Goal: Information Seeking & Learning: Check status

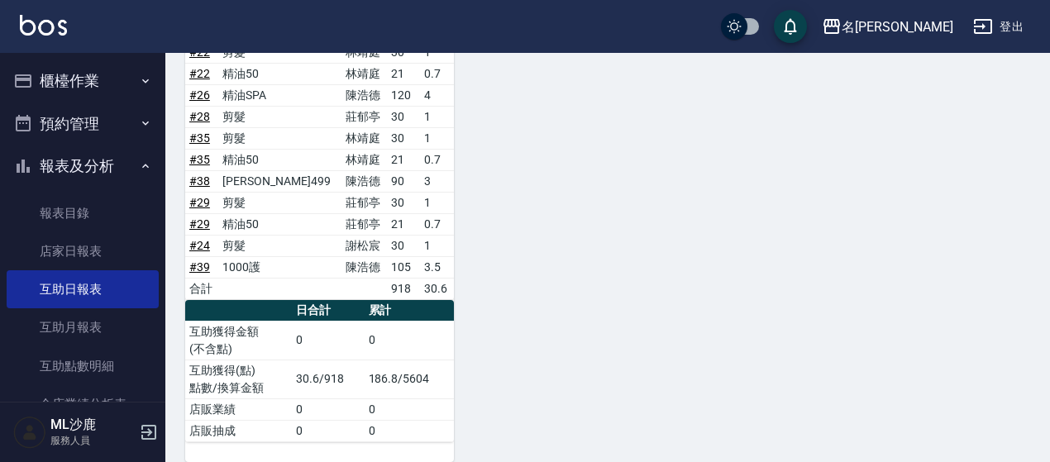
click at [56, 76] on button "櫃檯作業" at bounding box center [83, 81] width 152 height 43
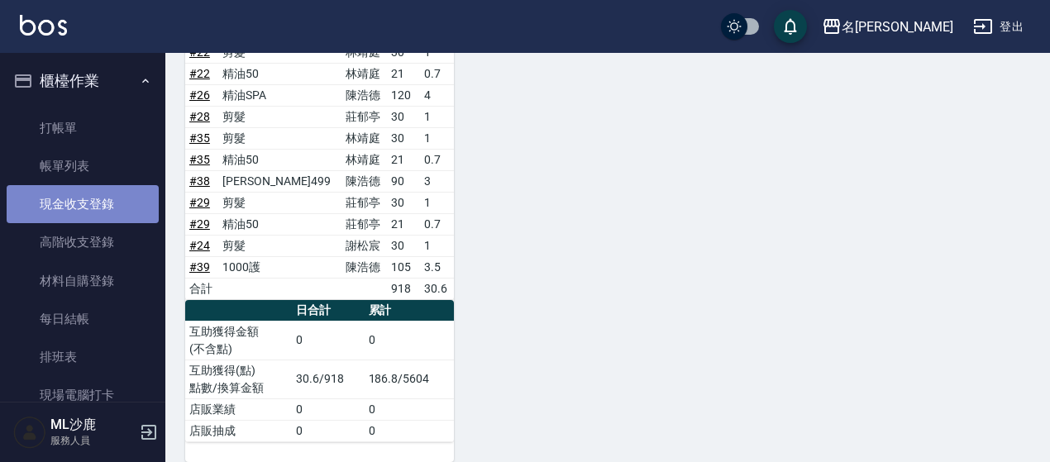
click at [101, 195] on link "現金收支登錄" at bounding box center [83, 204] width 152 height 38
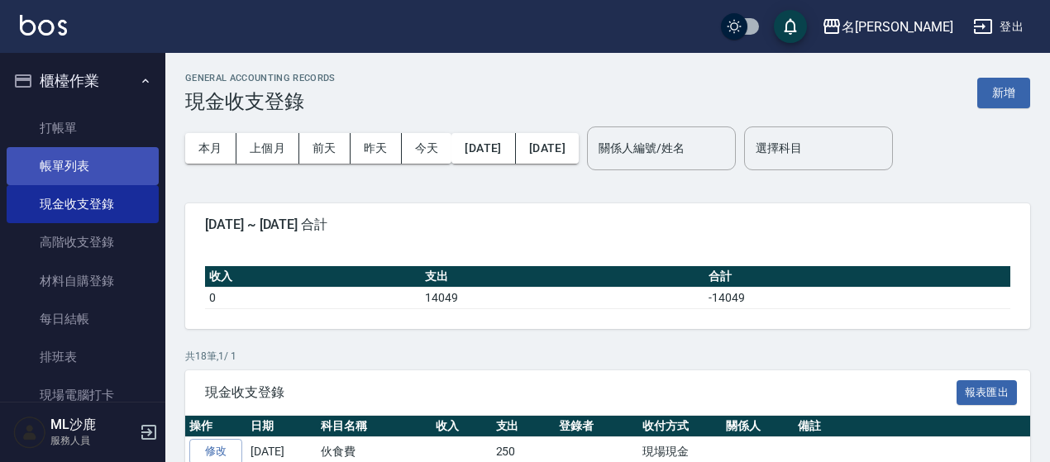
click at [86, 163] on link "帳單列表" at bounding box center [83, 166] width 152 height 38
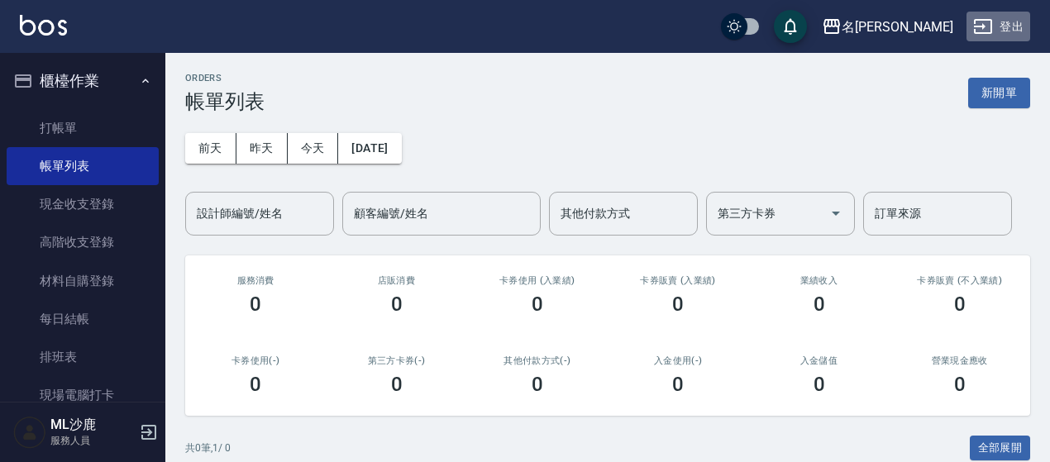
click at [994, 21] on button "登出" at bounding box center [998, 27] width 64 height 31
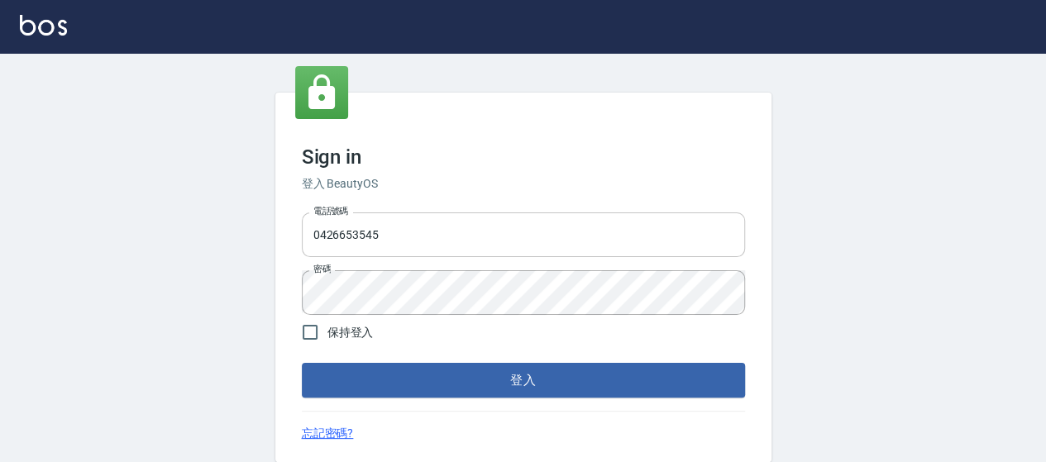
drag, startPoint x: 0, startPoint y: 0, endPoint x: 467, endPoint y: 234, distance: 522.4
click at [467, 234] on input "0426653545" at bounding box center [523, 234] width 443 height 45
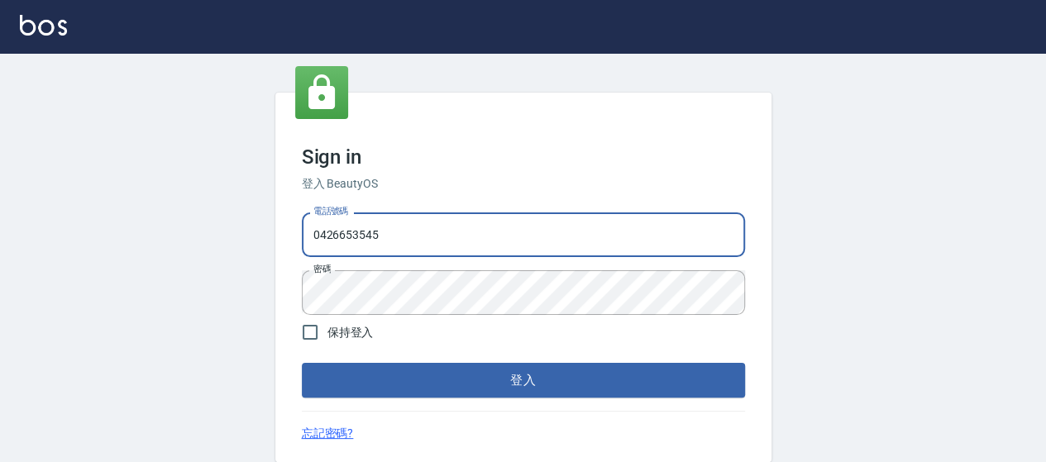
type input "0426657169"
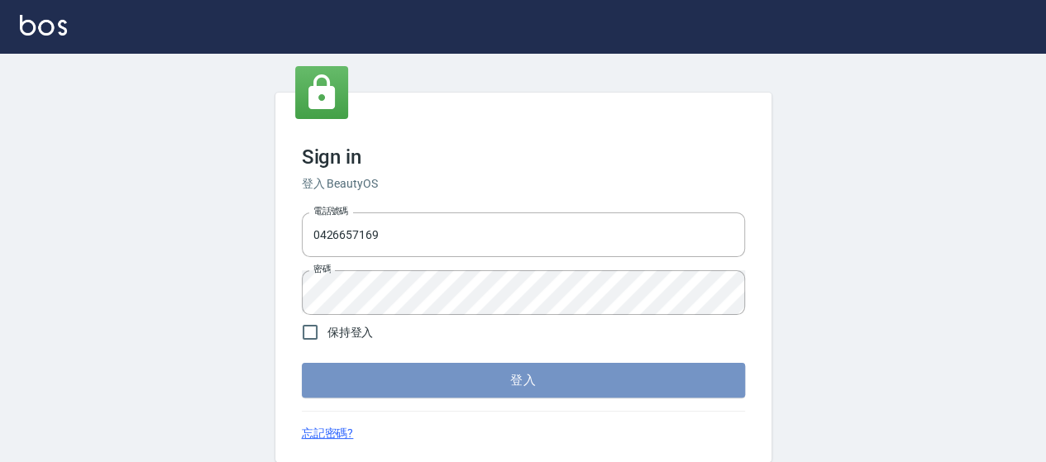
click at [450, 389] on button "登入" at bounding box center [523, 380] width 443 height 35
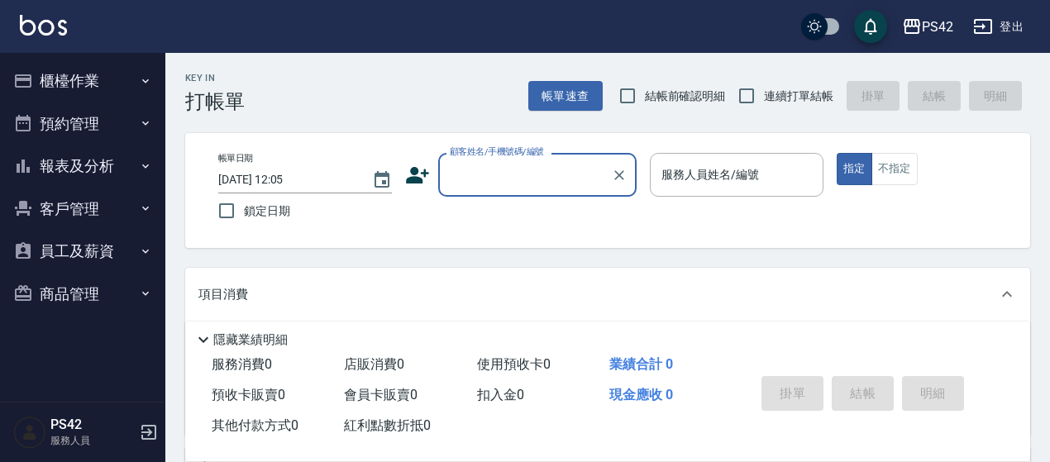
click at [56, 165] on button "報表及分析" at bounding box center [83, 166] width 152 height 43
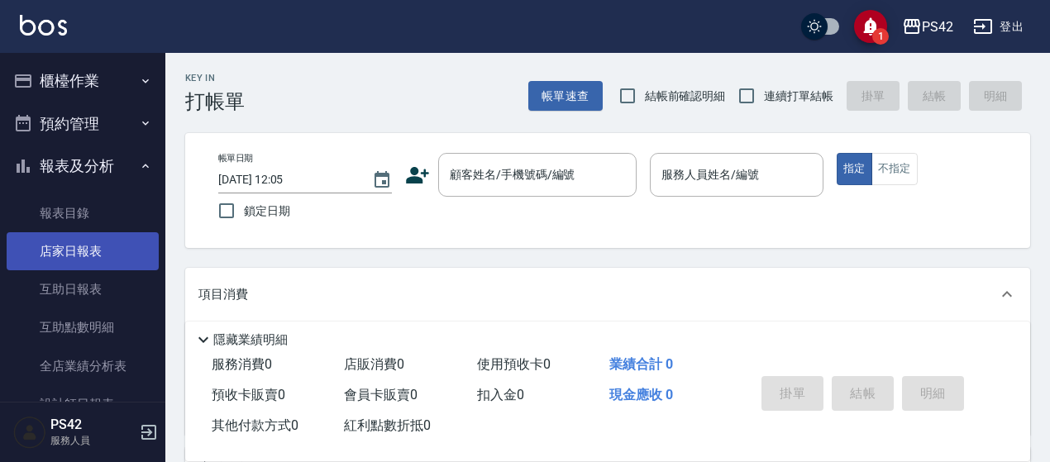
click at [73, 254] on link "店家日報表" at bounding box center [83, 251] width 152 height 38
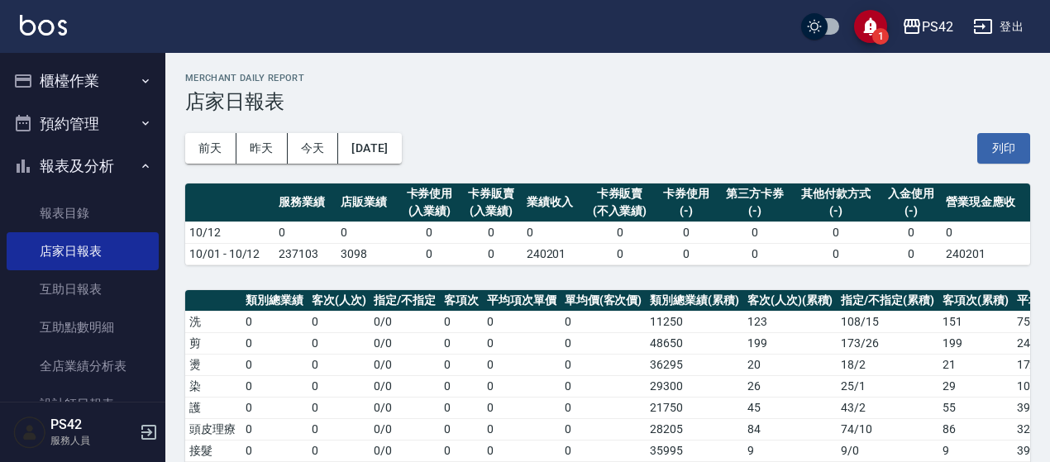
scroll to position [83, 0]
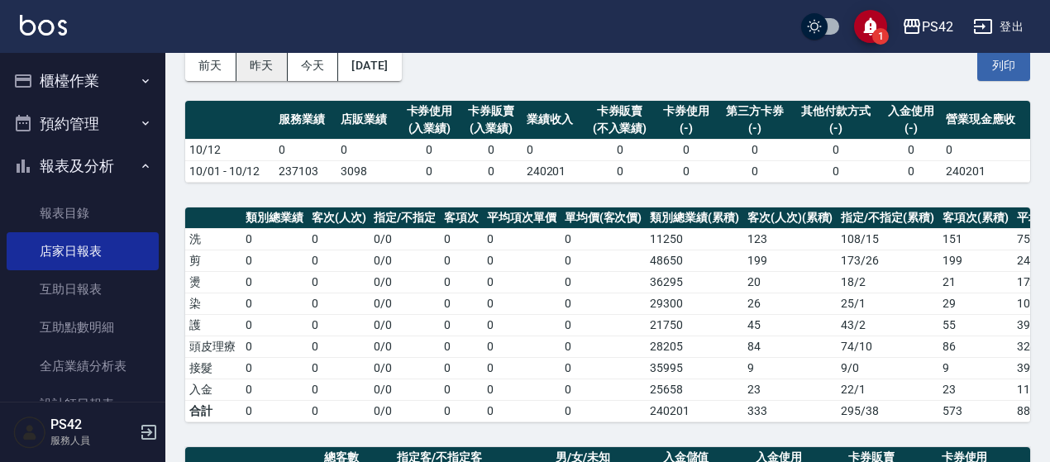
click at [265, 64] on button "昨天" at bounding box center [261, 65] width 51 height 31
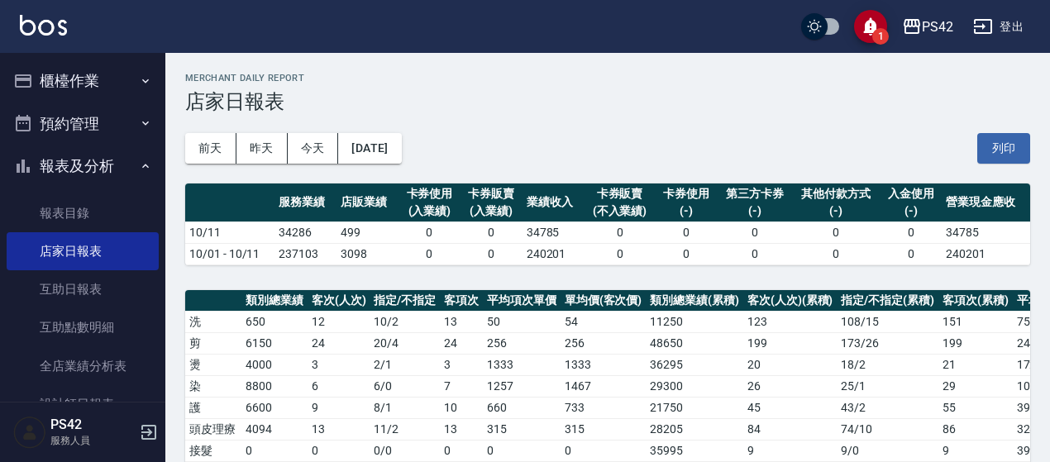
click at [1014, 23] on button "登出" at bounding box center [998, 27] width 64 height 31
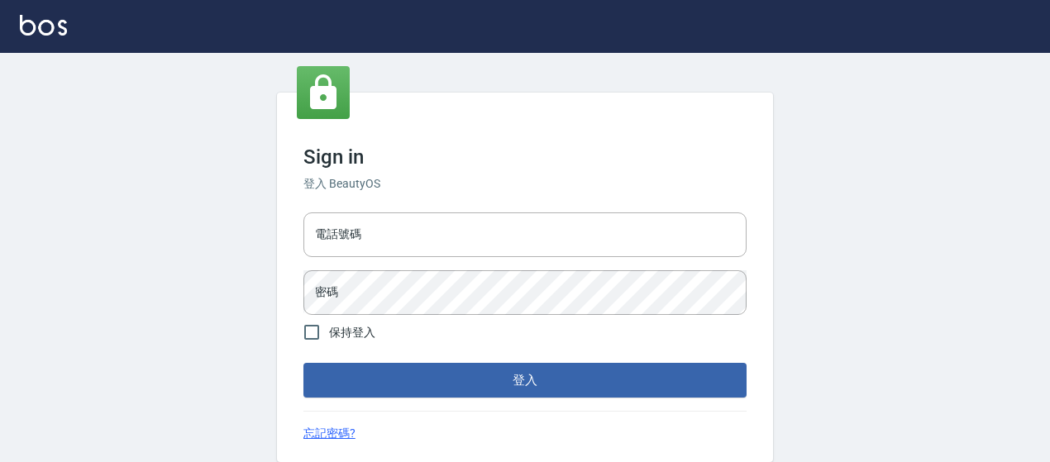
type input "0426657169"
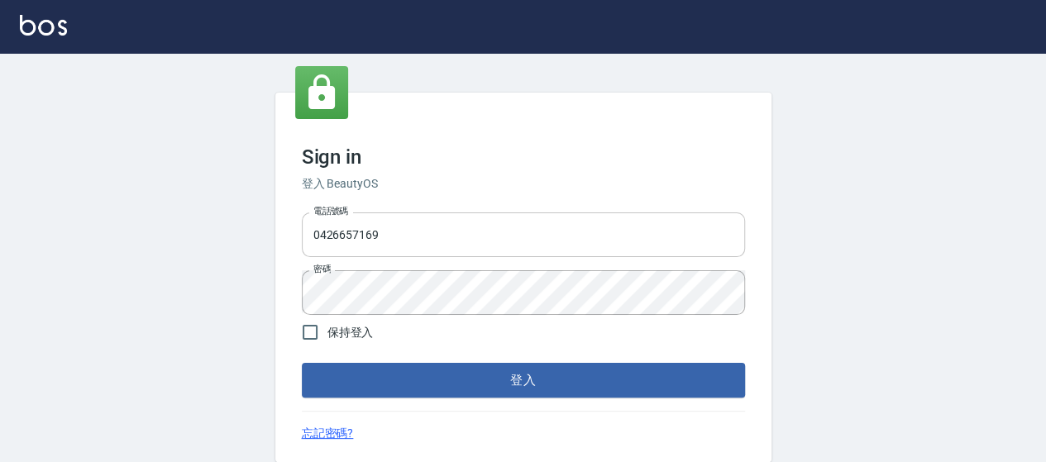
drag, startPoint x: 521, startPoint y: 231, endPoint x: 534, endPoint y: 229, distance: 13.5
click at [524, 231] on input "0426657169" at bounding box center [523, 234] width 443 height 45
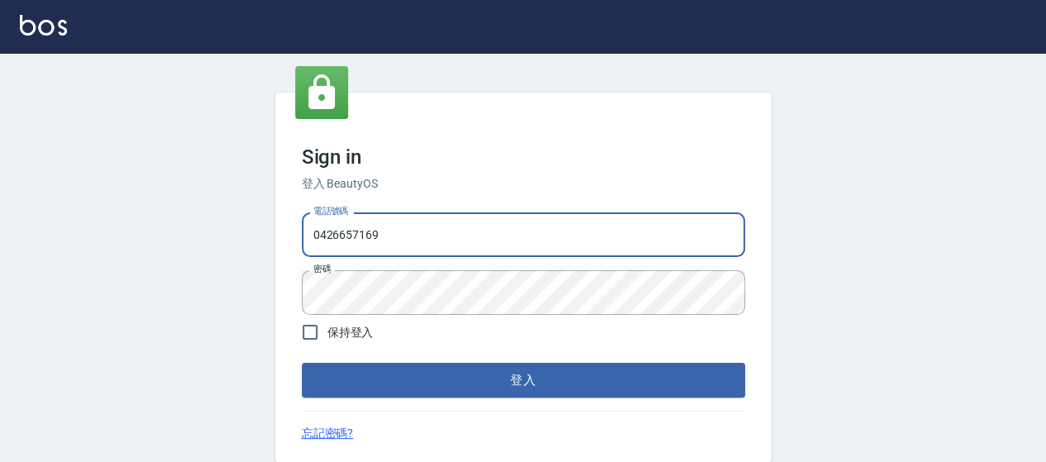
type input "0426657991"
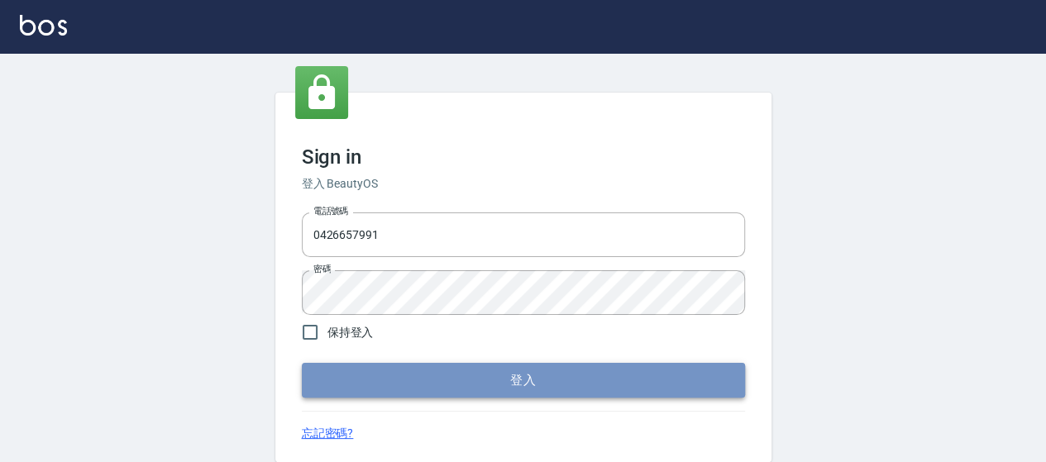
click at [443, 382] on button "登入" at bounding box center [523, 380] width 443 height 35
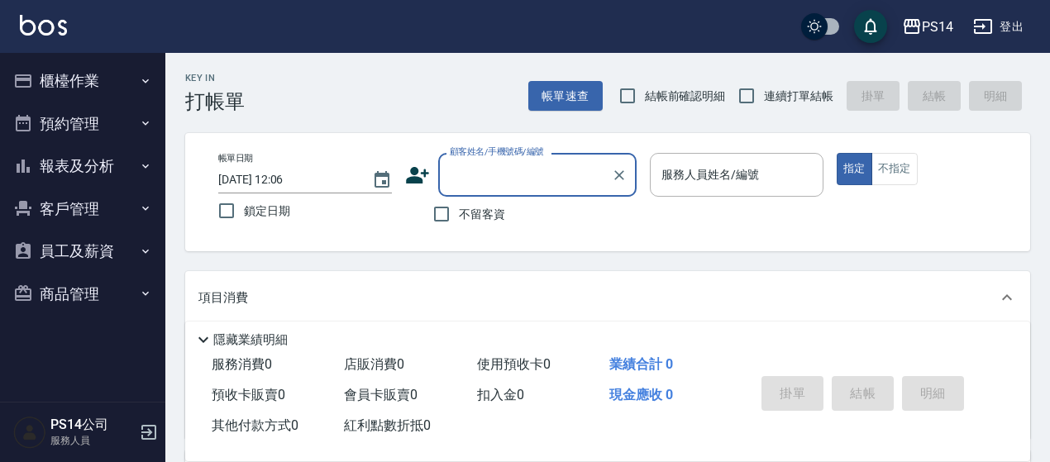
click at [129, 160] on button "報表及分析" at bounding box center [83, 166] width 152 height 43
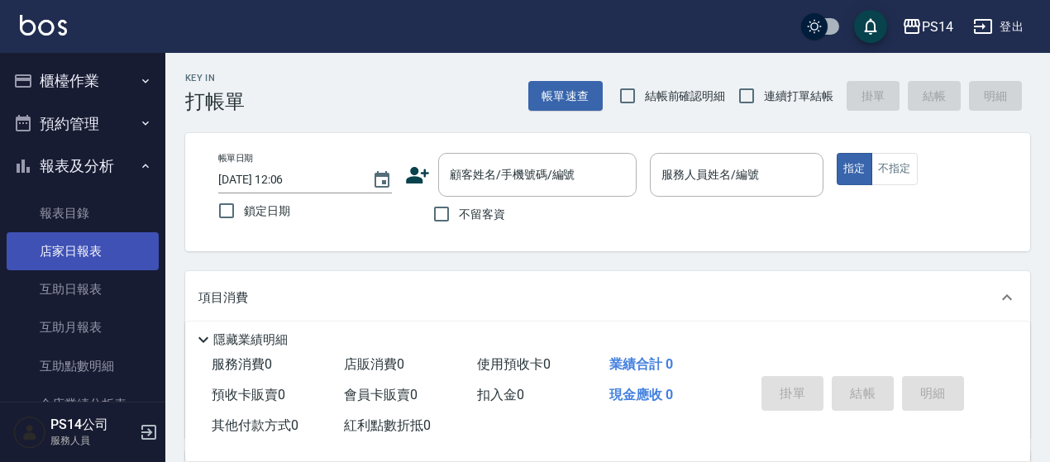
click at [106, 254] on link "店家日報表" at bounding box center [83, 251] width 152 height 38
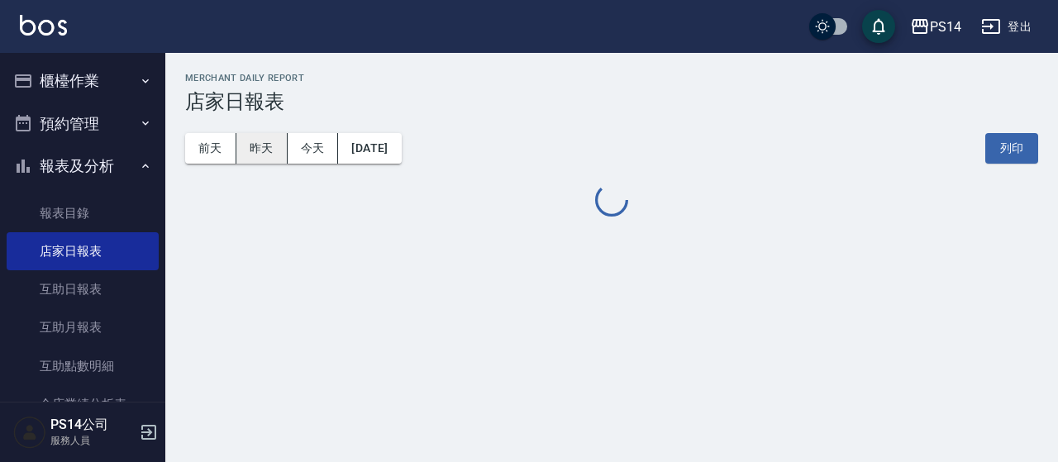
click at [274, 155] on button "昨天" at bounding box center [261, 148] width 51 height 31
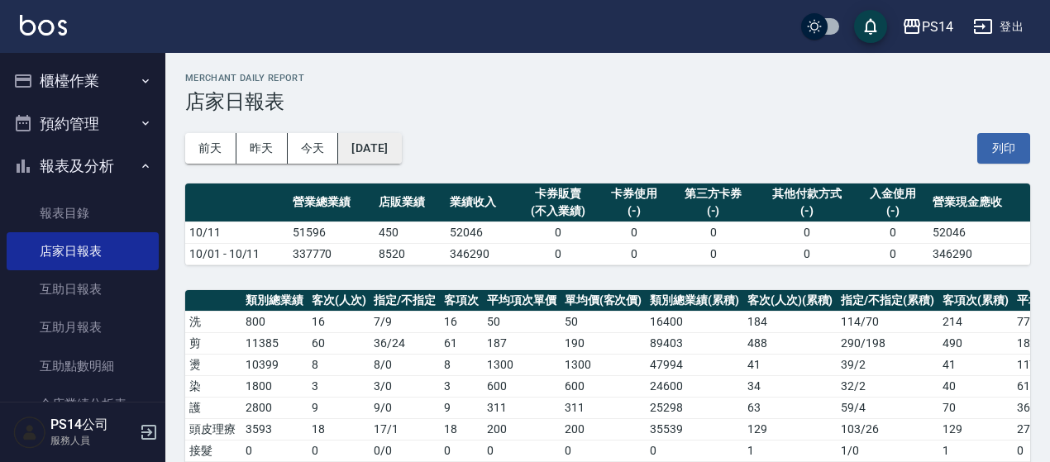
click at [401, 149] on button "[DATE]" at bounding box center [369, 148] width 63 height 31
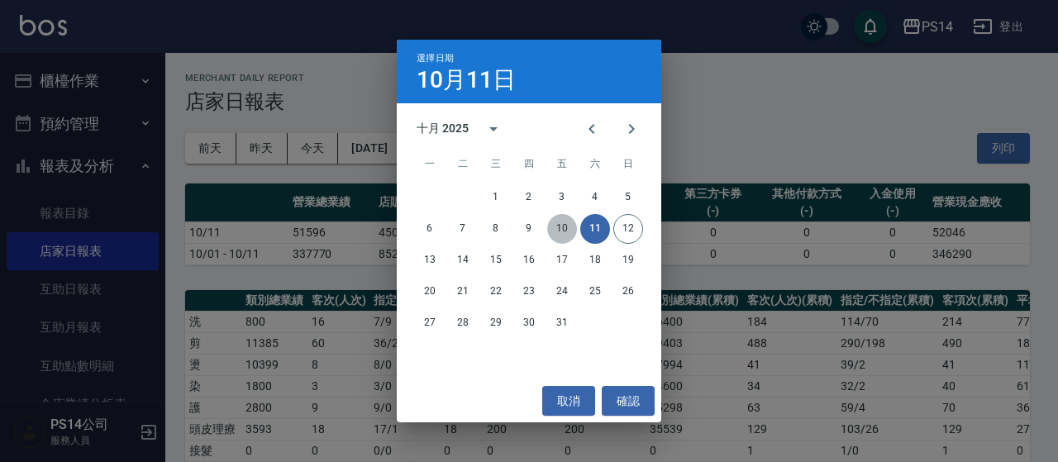
click at [553, 222] on button "10" at bounding box center [562, 229] width 30 height 30
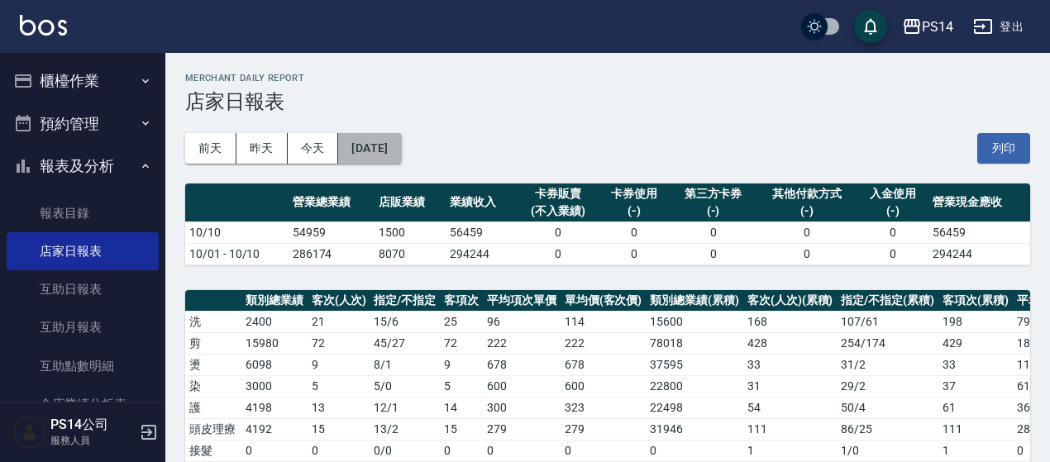
click at [400, 148] on button "2025/10/10" at bounding box center [369, 148] width 63 height 31
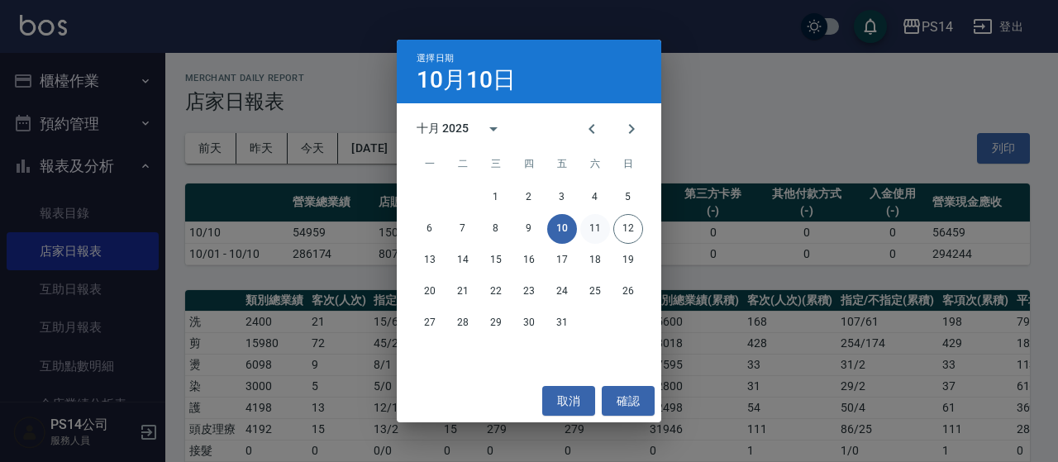
click at [587, 229] on button "11" at bounding box center [595, 229] width 30 height 30
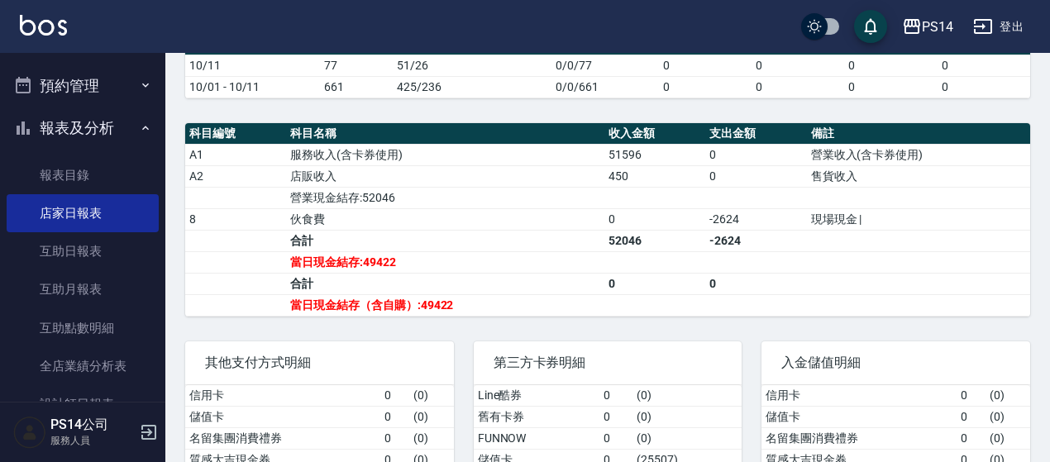
scroll to position [165, 0]
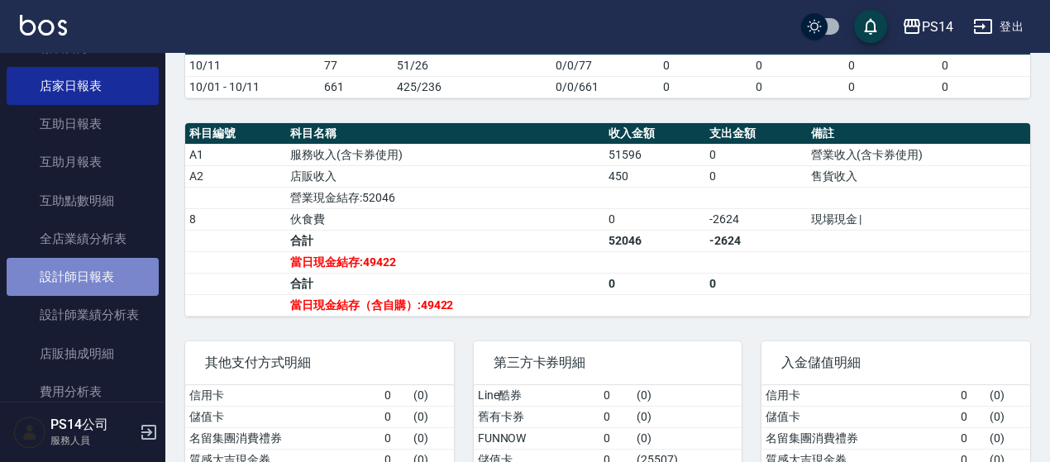
click at [83, 287] on link "設計師日報表" at bounding box center [83, 277] width 152 height 38
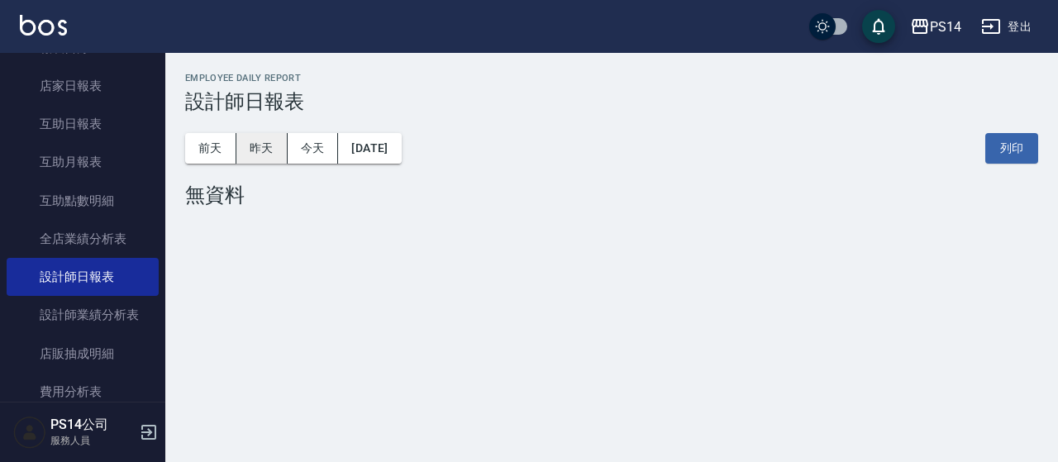
click at [261, 153] on button "昨天" at bounding box center [261, 148] width 51 height 31
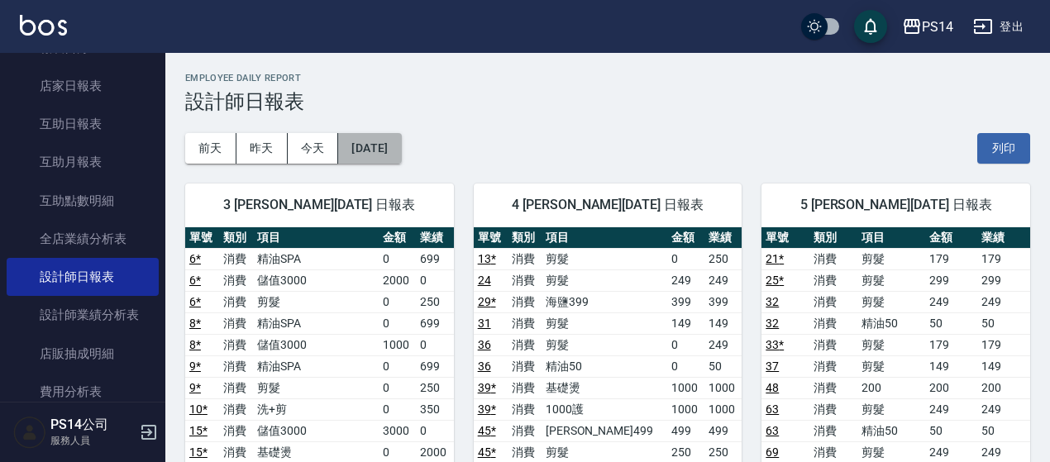
click at [401, 153] on button "[DATE]" at bounding box center [369, 148] width 63 height 31
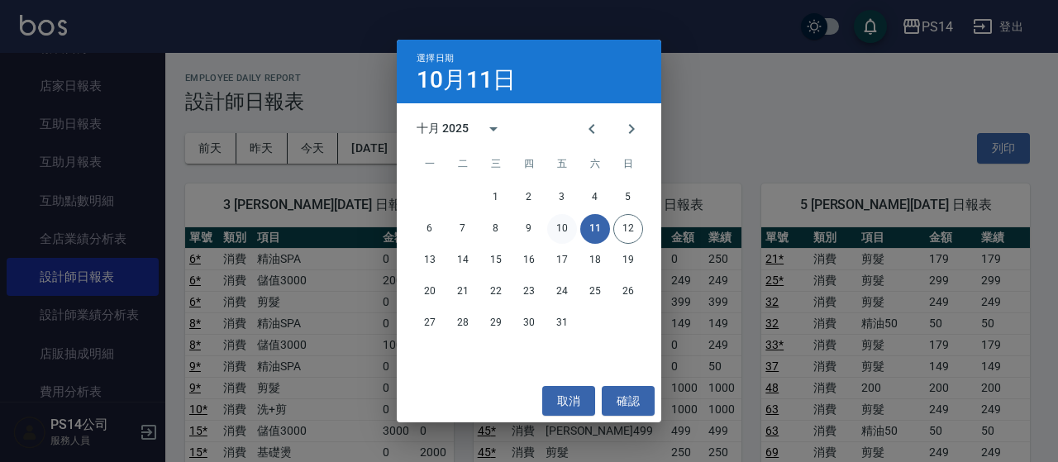
click at [562, 221] on button "10" at bounding box center [562, 229] width 30 height 30
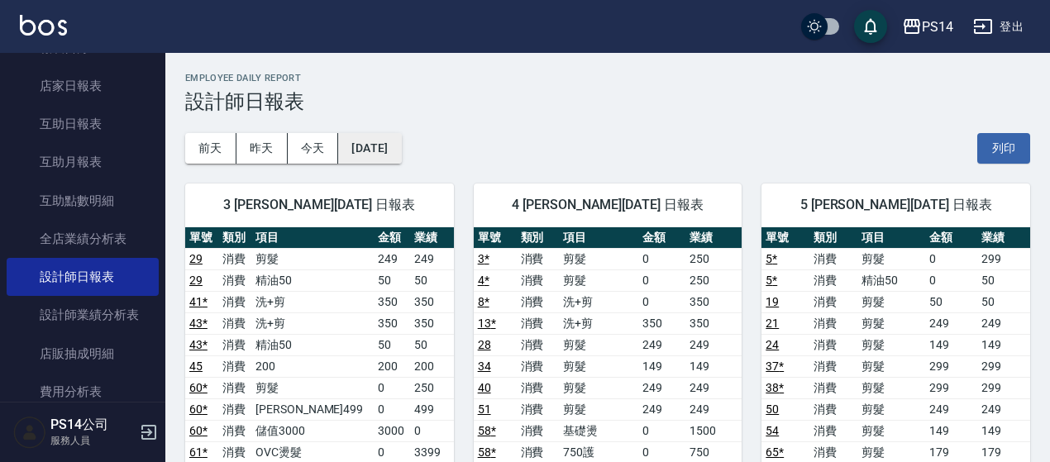
click at [401, 141] on button "2025/10/10" at bounding box center [369, 148] width 63 height 31
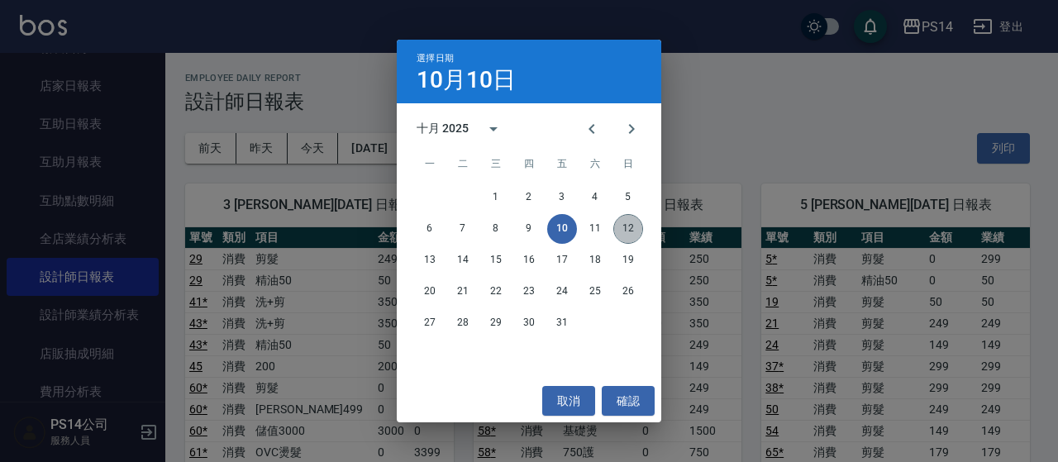
click at [618, 227] on button "12" at bounding box center [628, 229] width 30 height 30
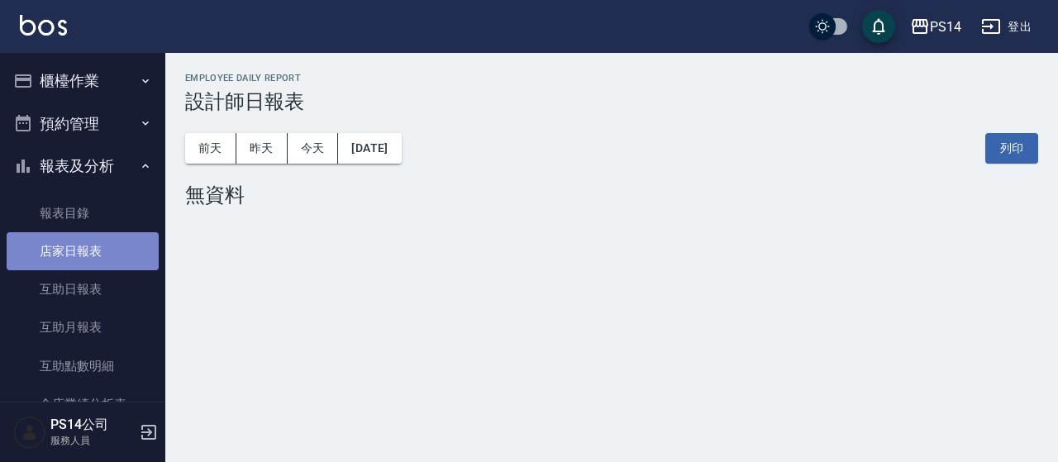
click at [114, 265] on link "店家日報表" at bounding box center [83, 251] width 152 height 38
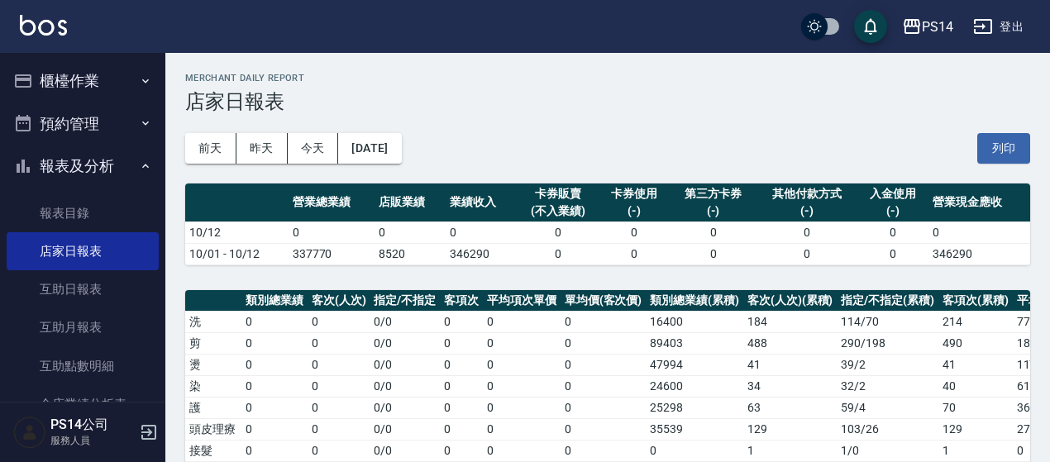
click at [401, 162] on button "[DATE]" at bounding box center [369, 148] width 63 height 31
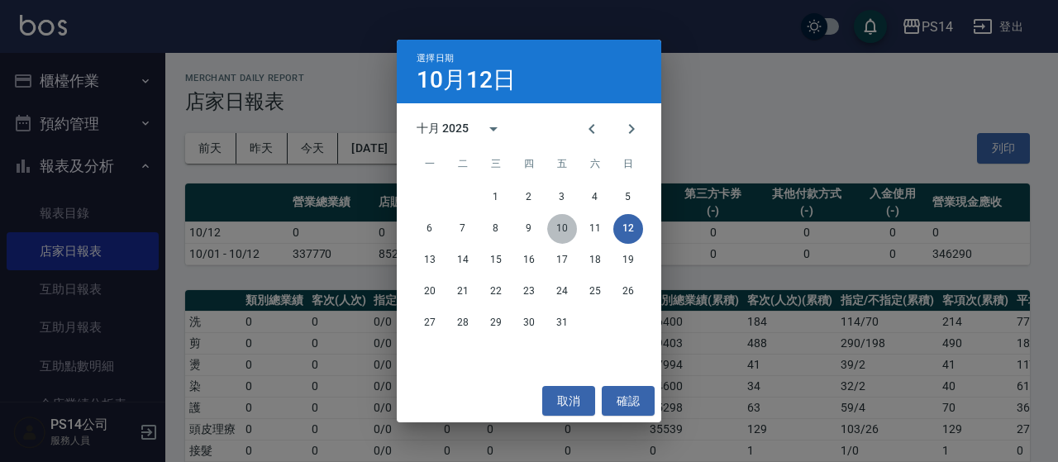
click at [561, 229] on button "10" at bounding box center [562, 229] width 30 height 30
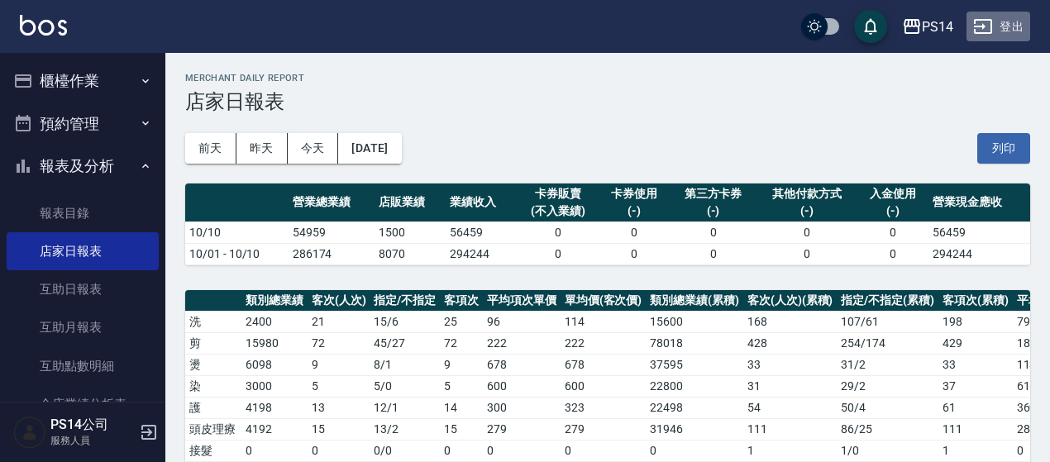
click at [985, 32] on icon "button" at bounding box center [983, 26] width 18 height 15
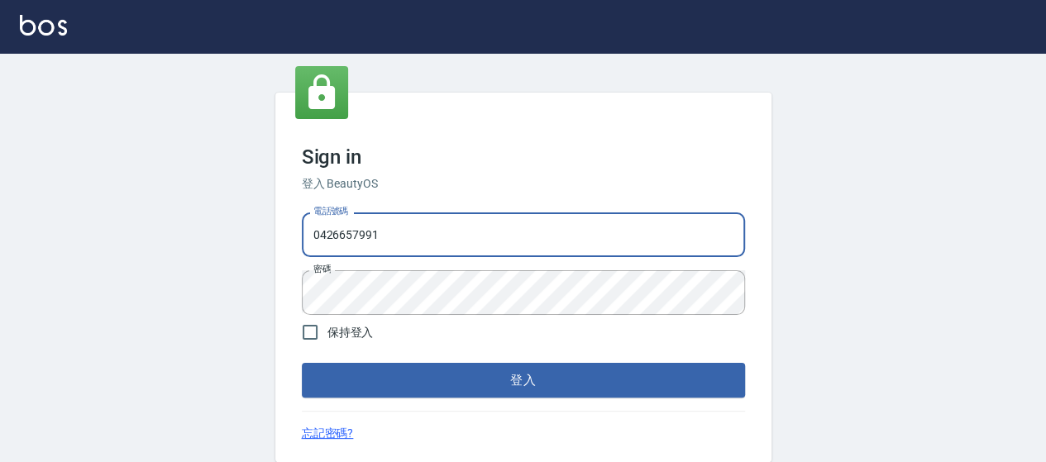
click at [428, 234] on input "0426657991" at bounding box center [523, 234] width 443 height 45
type input "0426653545"
click at [658, 394] on button "登入" at bounding box center [523, 380] width 443 height 35
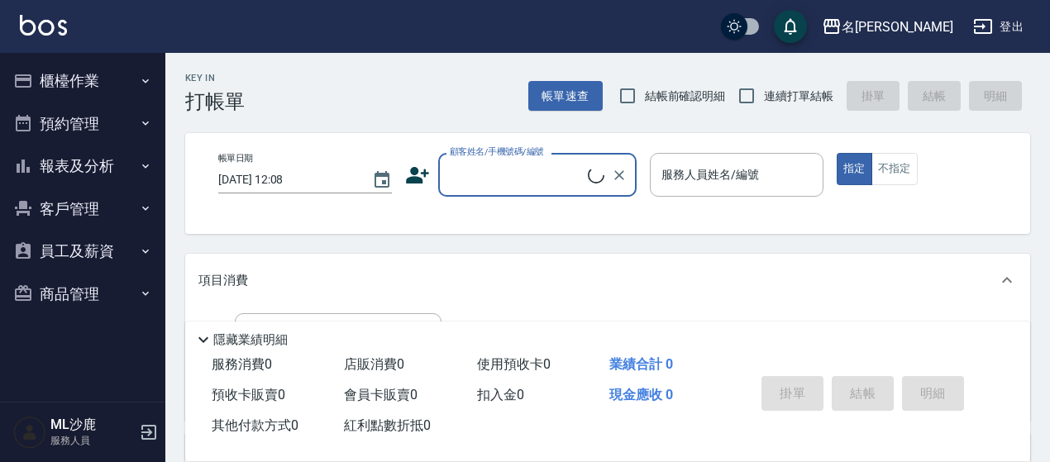
click at [83, 169] on button "報表及分析" at bounding box center [83, 166] width 152 height 43
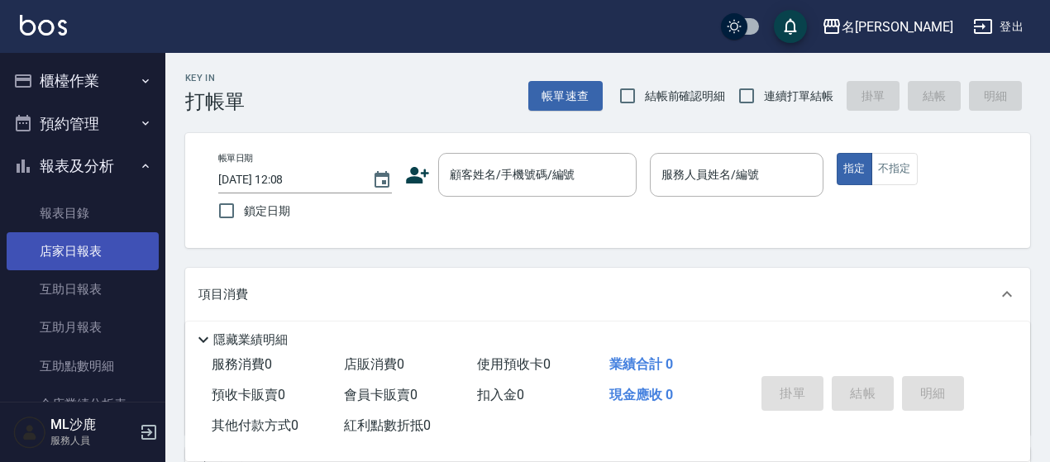
click at [100, 255] on link "店家日報表" at bounding box center [83, 251] width 152 height 38
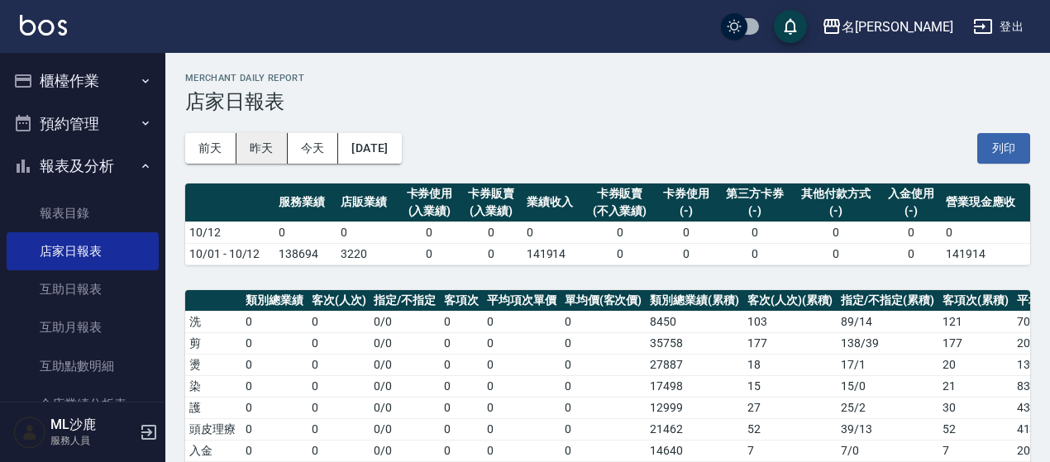
click at [262, 150] on button "昨天" at bounding box center [261, 148] width 51 height 31
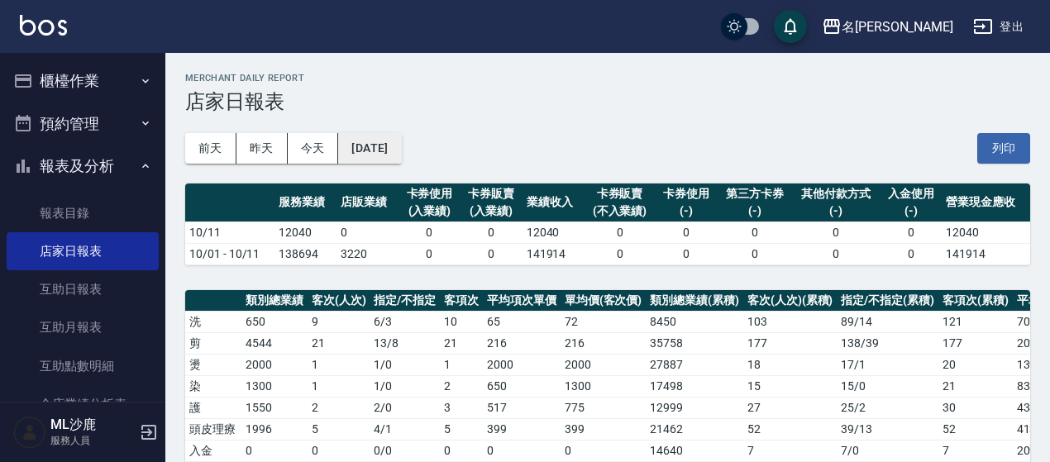
click at [390, 161] on button "[DATE]" at bounding box center [369, 148] width 63 height 31
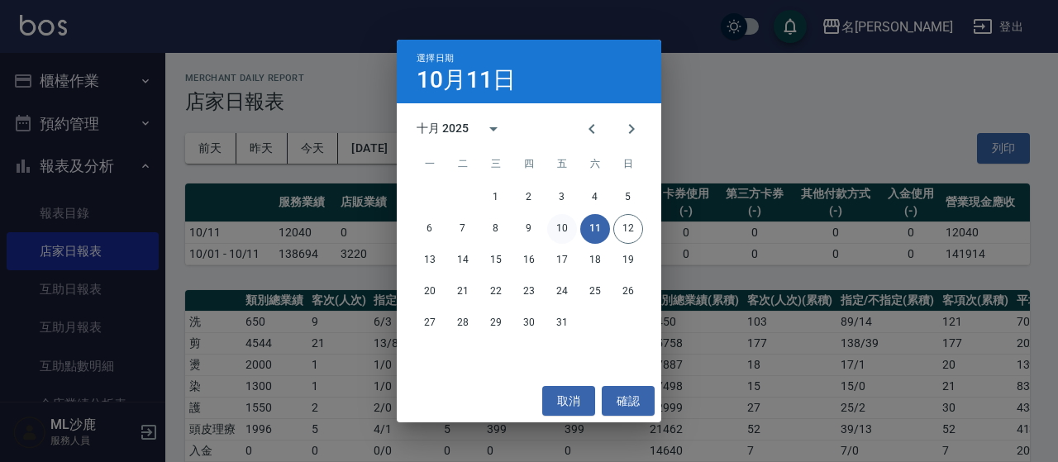
click at [565, 227] on button "10" at bounding box center [562, 229] width 30 height 30
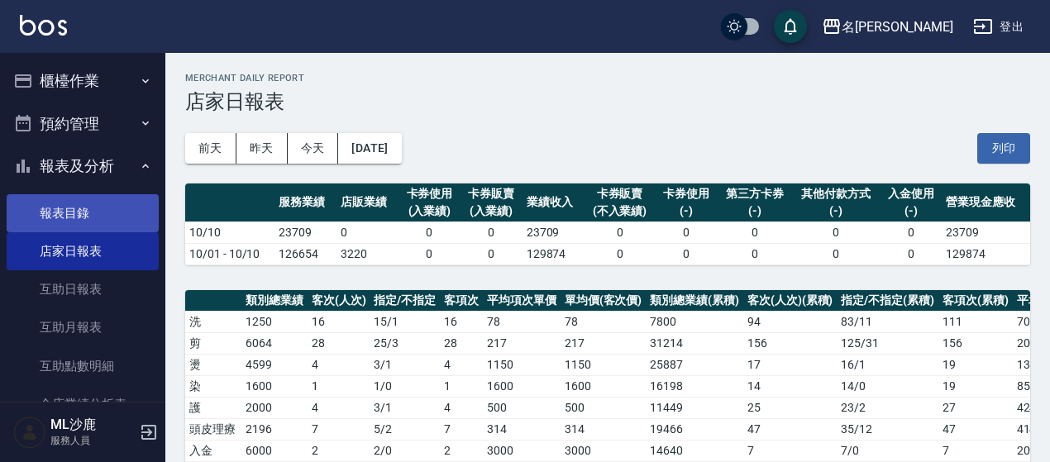
scroll to position [248, 0]
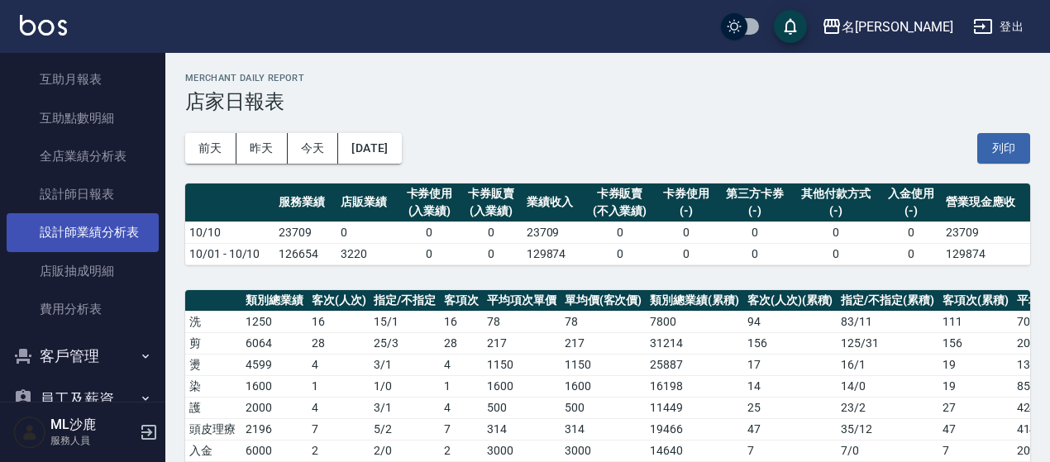
click at [112, 223] on link "設計師業績分析表" at bounding box center [83, 232] width 152 height 38
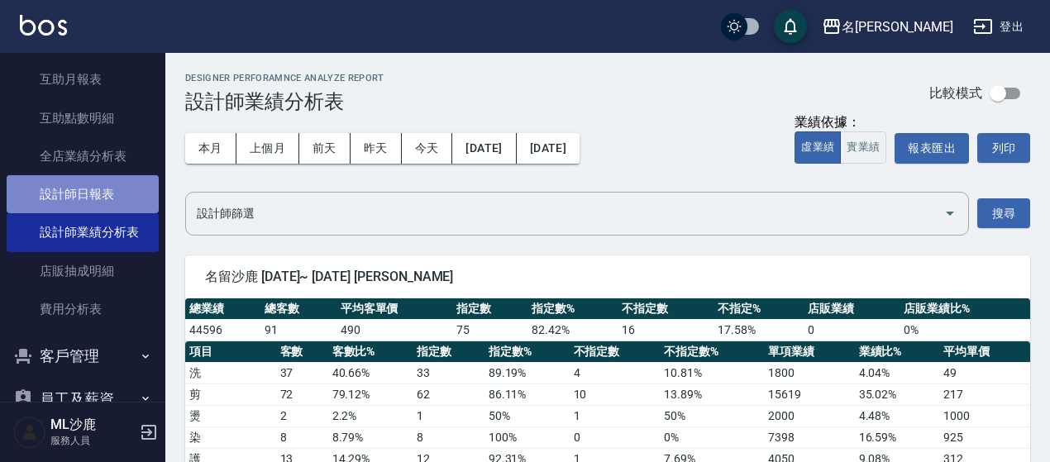
click at [98, 194] on link "設計師日報表" at bounding box center [83, 194] width 152 height 38
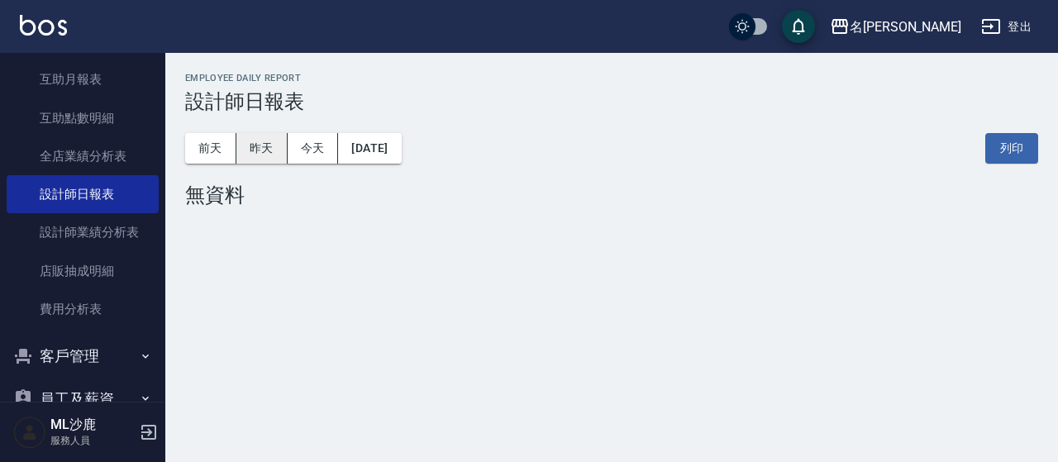
click at [270, 155] on button "昨天" at bounding box center [261, 148] width 51 height 31
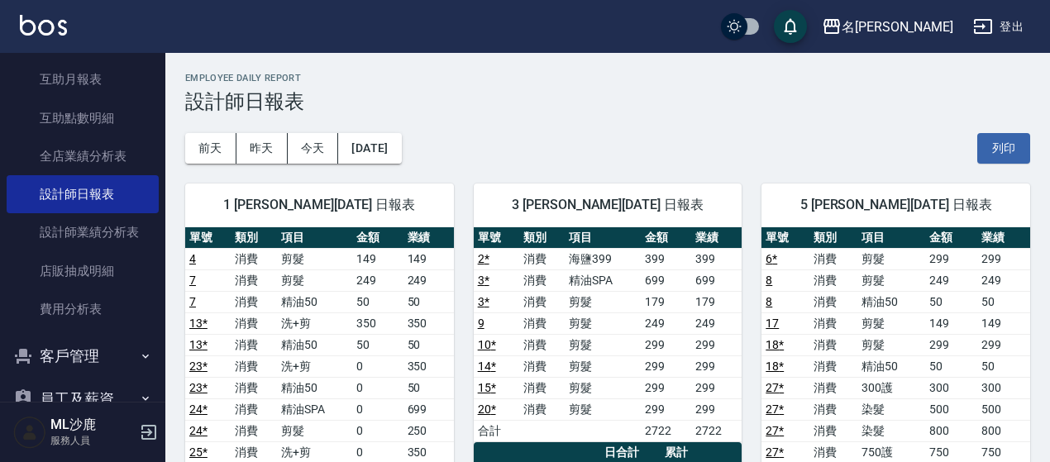
click at [994, 24] on button "登出" at bounding box center [998, 27] width 64 height 31
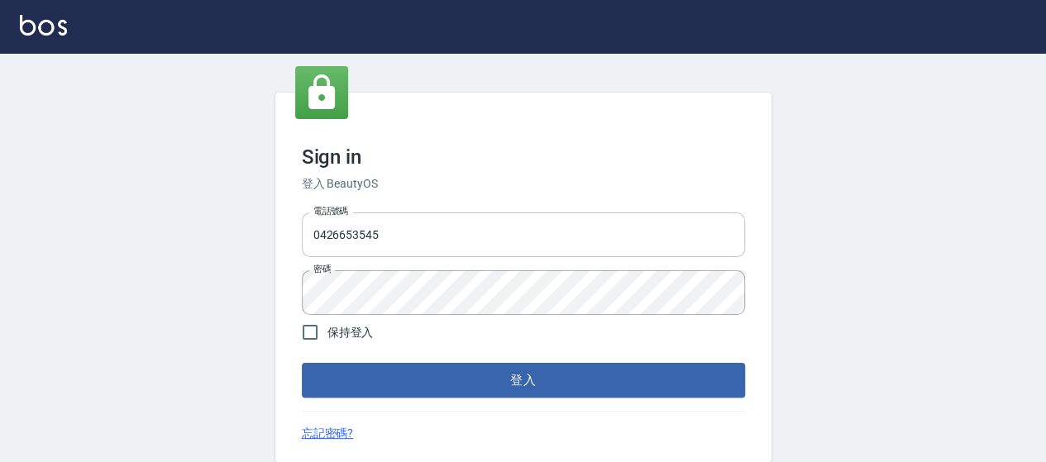
click at [511, 241] on input "0426653545" at bounding box center [523, 234] width 443 height 45
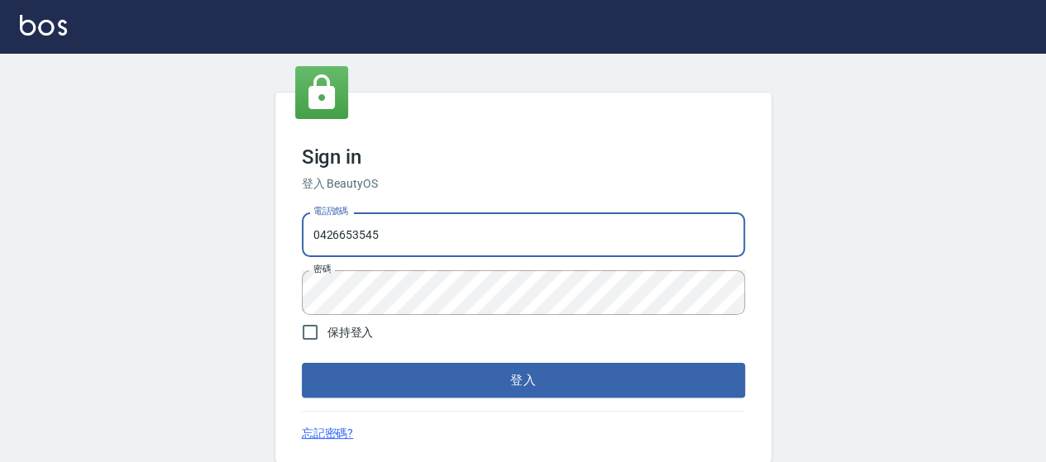
type input "0426657169"
click at [622, 380] on button "登入" at bounding box center [523, 380] width 443 height 35
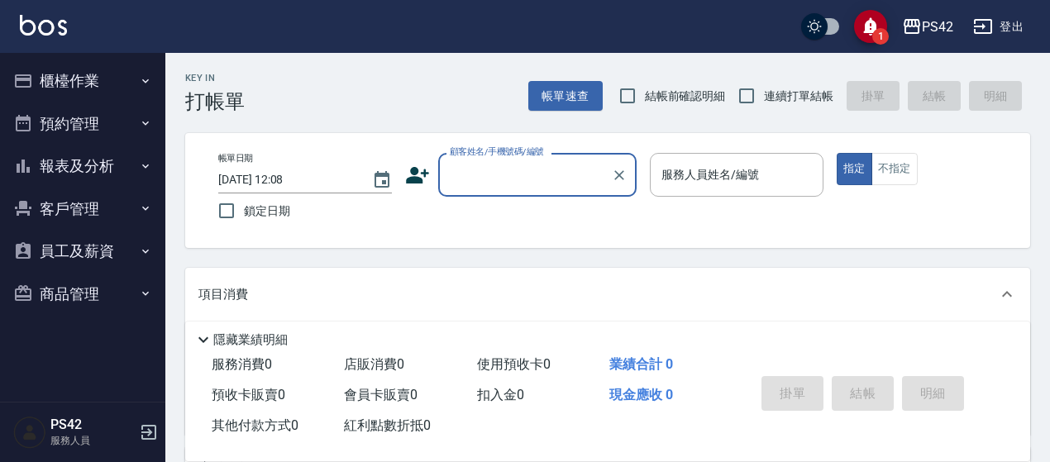
click at [79, 88] on button "櫃檯作業" at bounding box center [83, 81] width 152 height 43
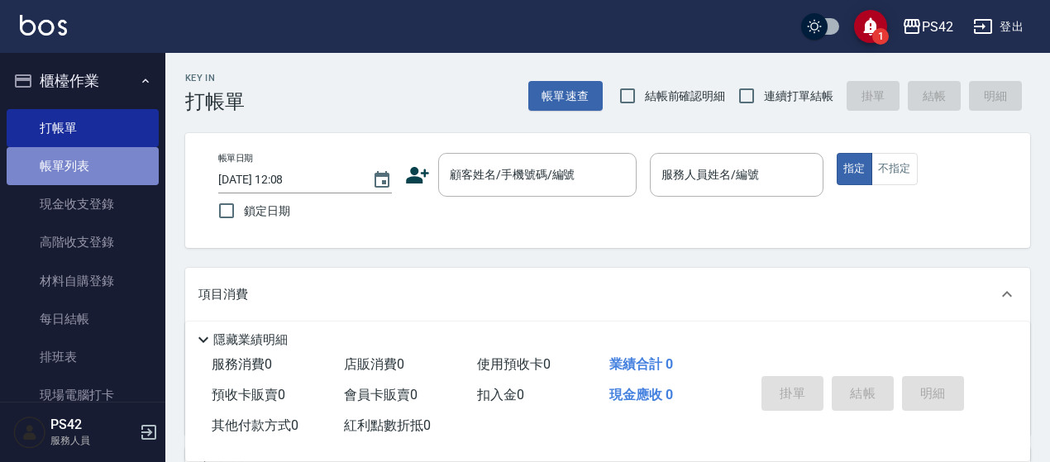
click at [103, 176] on link "帳單列表" at bounding box center [83, 166] width 152 height 38
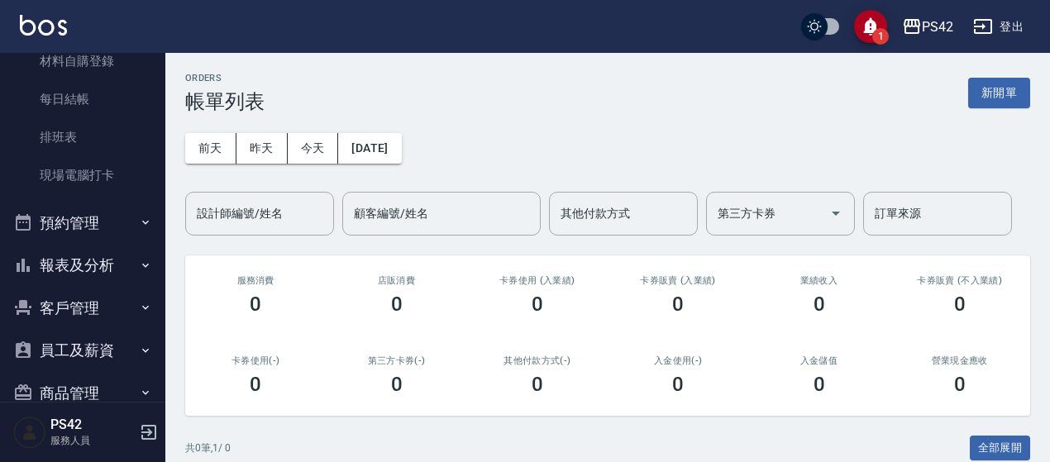
scroll to position [248, 0]
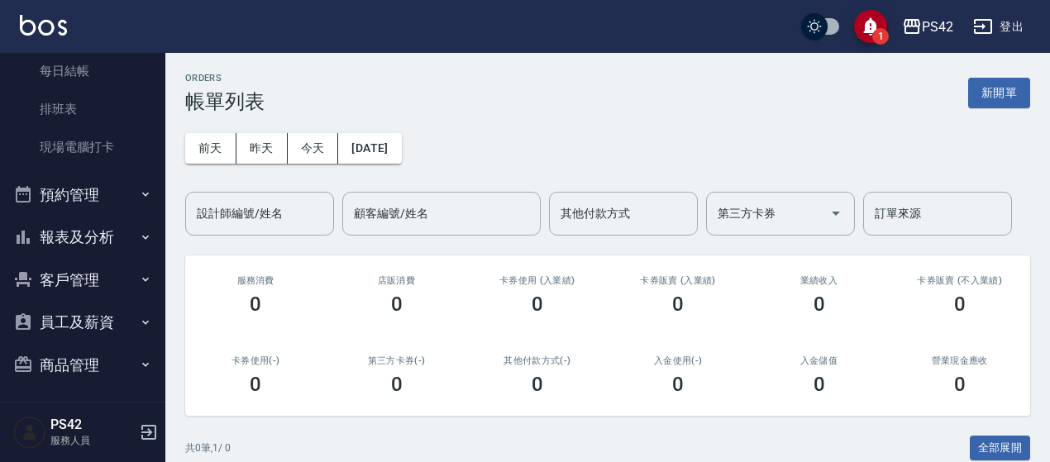
click at [102, 235] on button "報表及分析" at bounding box center [83, 237] width 152 height 43
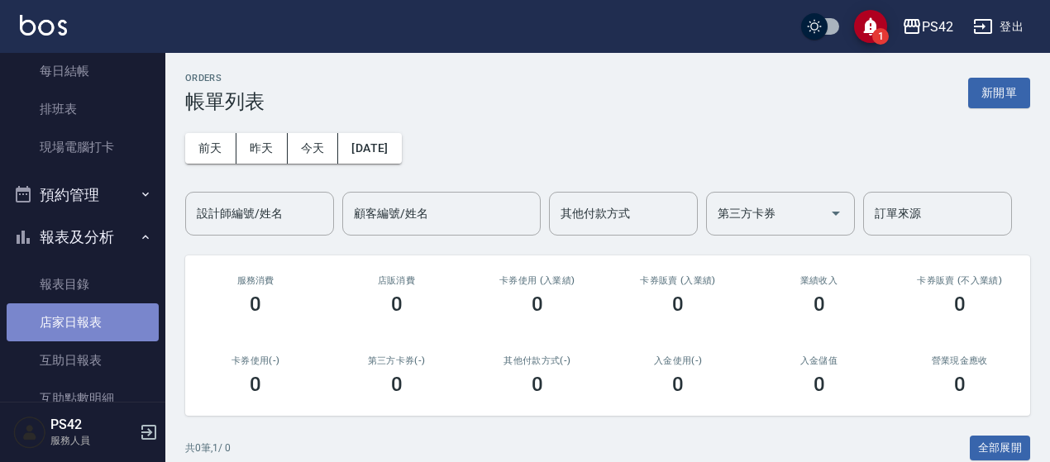
click at [121, 312] on link "店家日報表" at bounding box center [83, 322] width 152 height 38
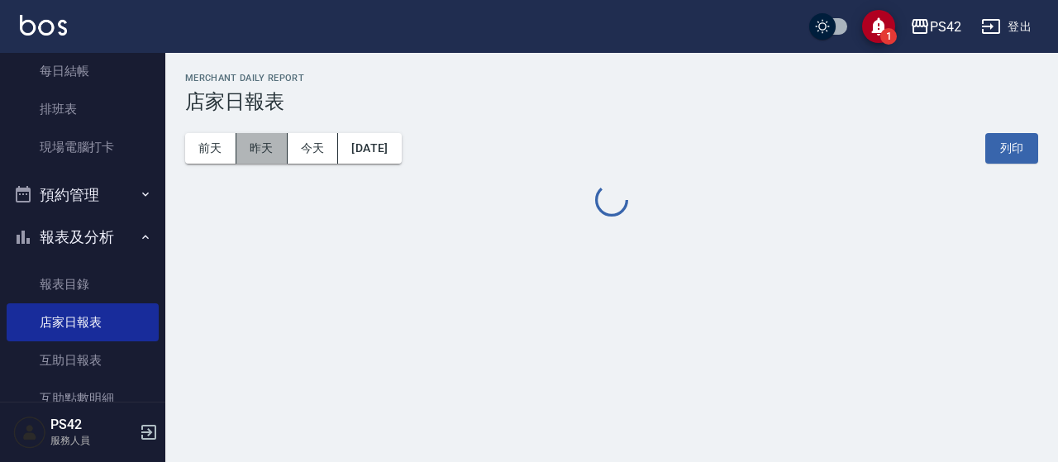
click at [268, 153] on button "昨天" at bounding box center [261, 148] width 51 height 31
